Goal: Information Seeking & Learning: Learn about a topic

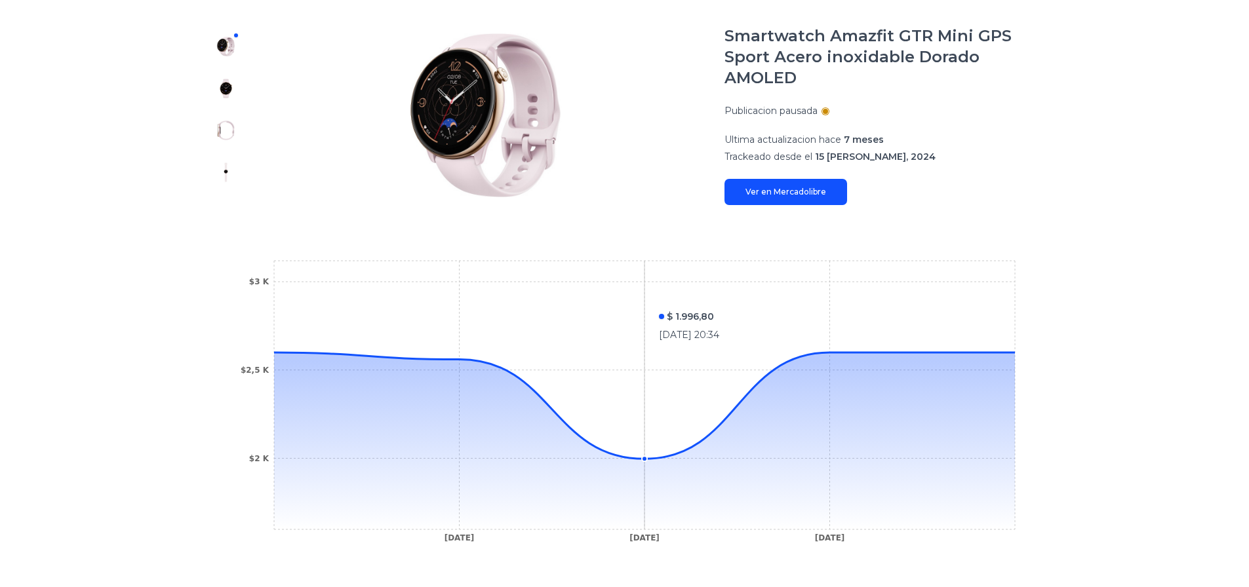
scroll to position [173, 0]
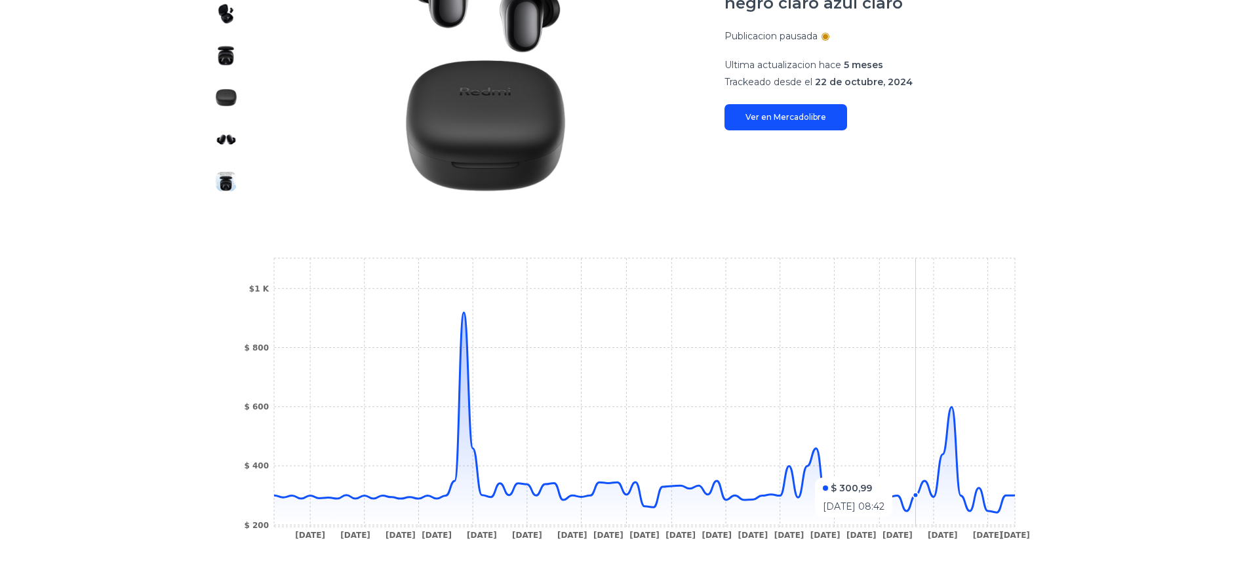
scroll to position [328, 0]
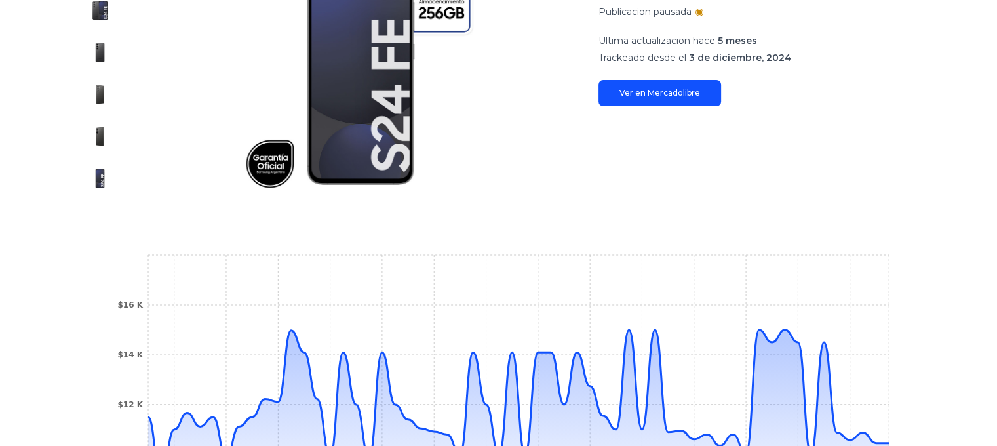
scroll to position [328, 0]
